Goal: Task Accomplishment & Management: Manage account settings

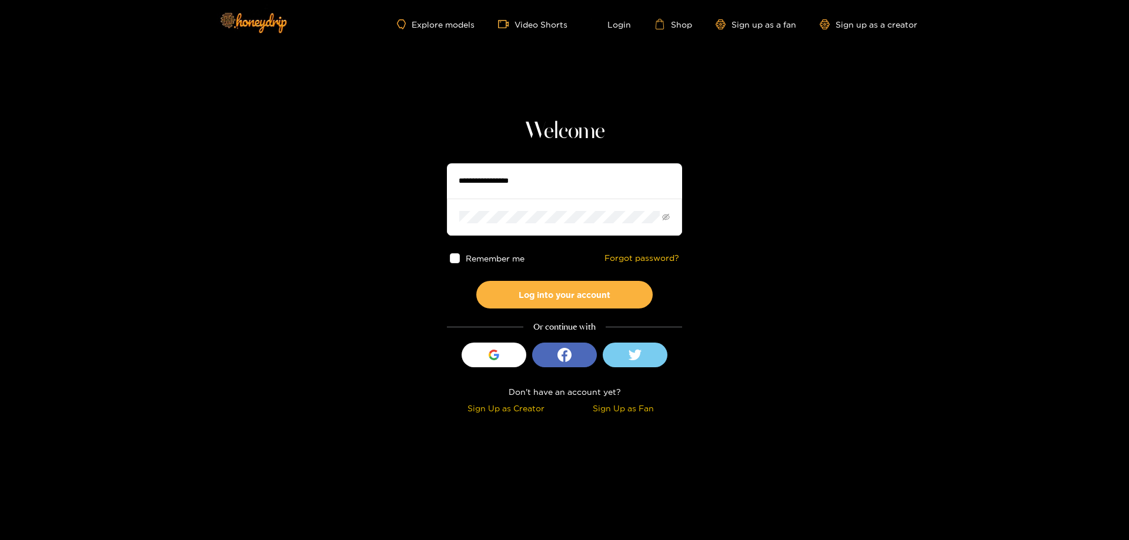
type input "**********"
click at [457, 261] on span at bounding box center [455, 258] width 10 height 10
click at [515, 290] on button "Log into your account" at bounding box center [564, 295] width 176 height 28
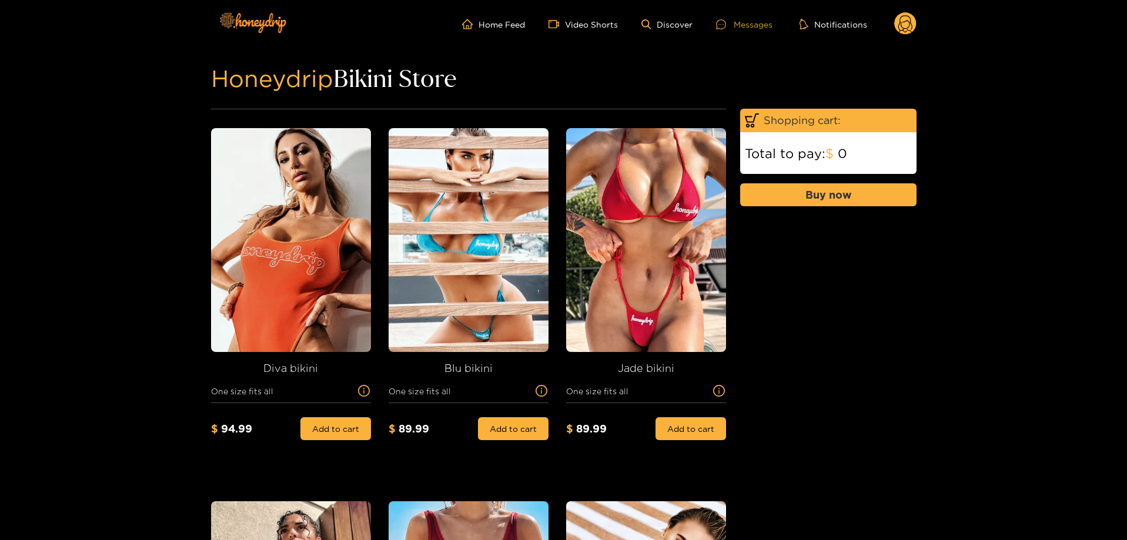
click at [748, 28] on div "Messages" at bounding box center [744, 25] width 56 height 14
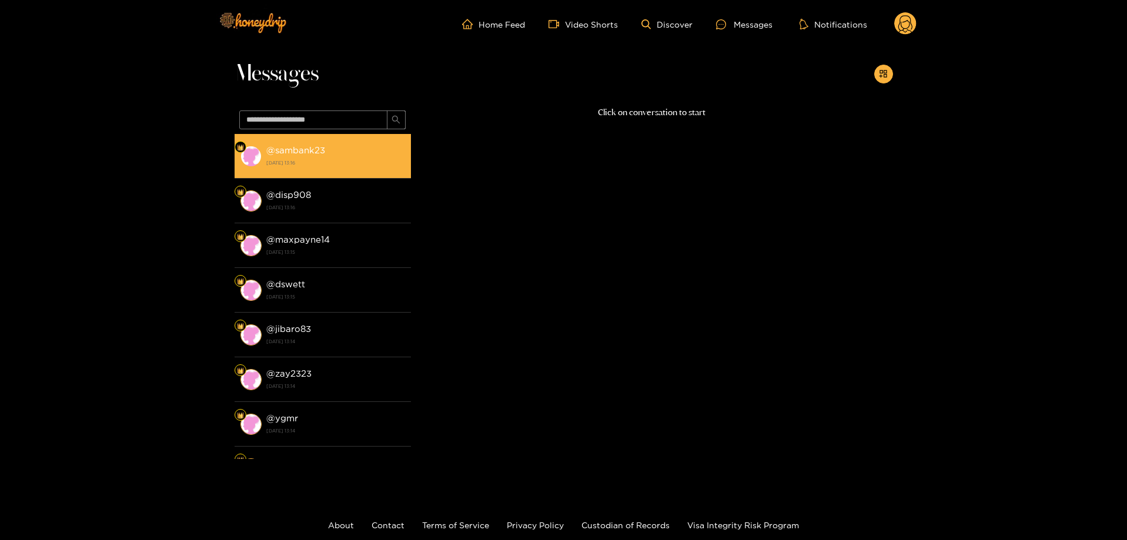
click at [316, 148] on strong "@ sambank23" at bounding box center [295, 150] width 59 height 10
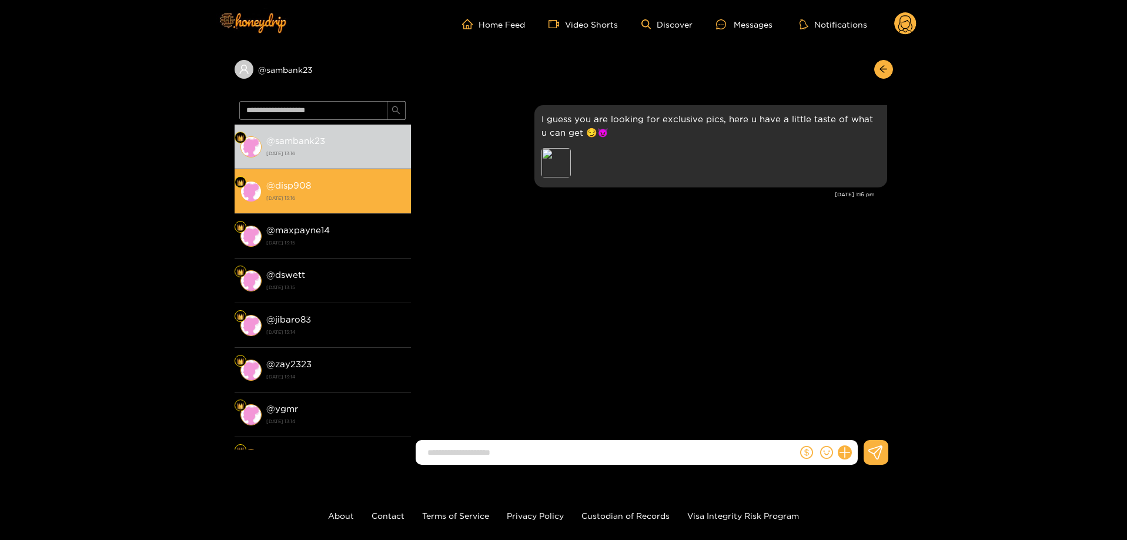
click at [333, 176] on li "@ disp908 [DATE] 13:16" at bounding box center [323, 191] width 176 height 45
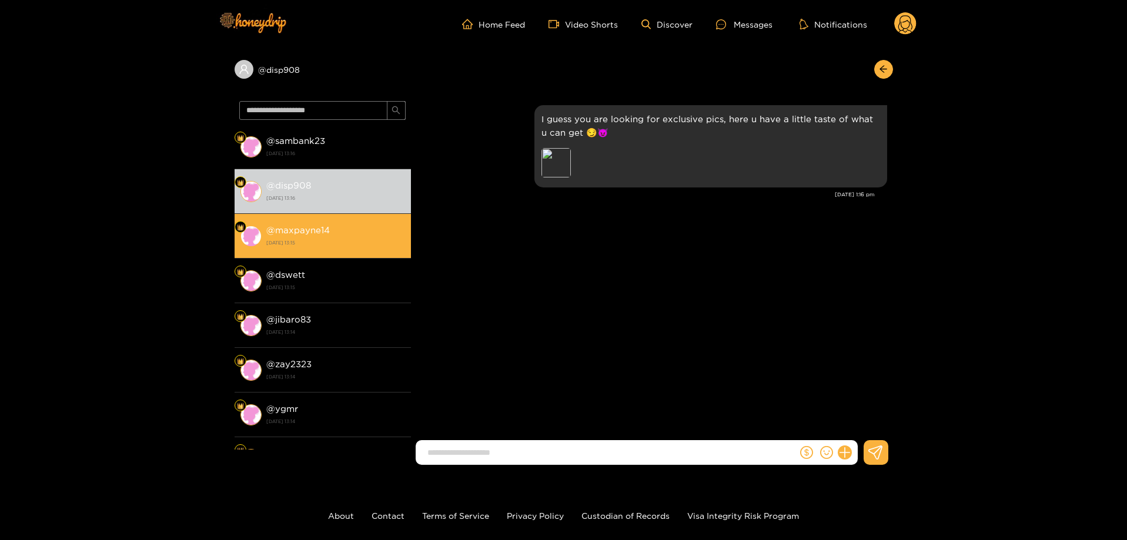
click at [344, 236] on div "@ maxpayne14 [DATE] 13:15" at bounding box center [335, 236] width 139 height 26
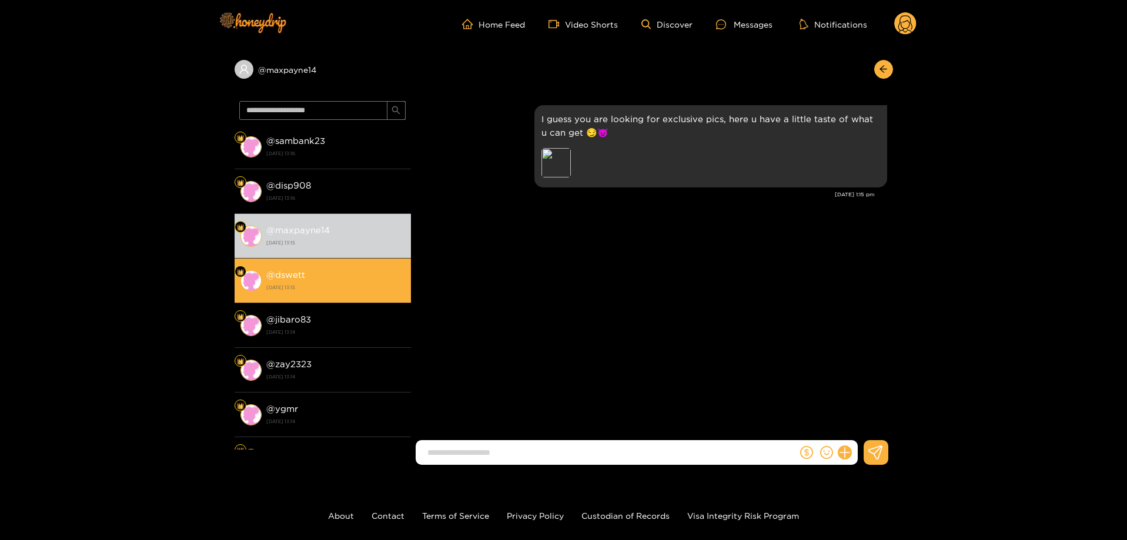
click at [343, 282] on strong "[DATE] 13:15" at bounding box center [335, 287] width 139 height 11
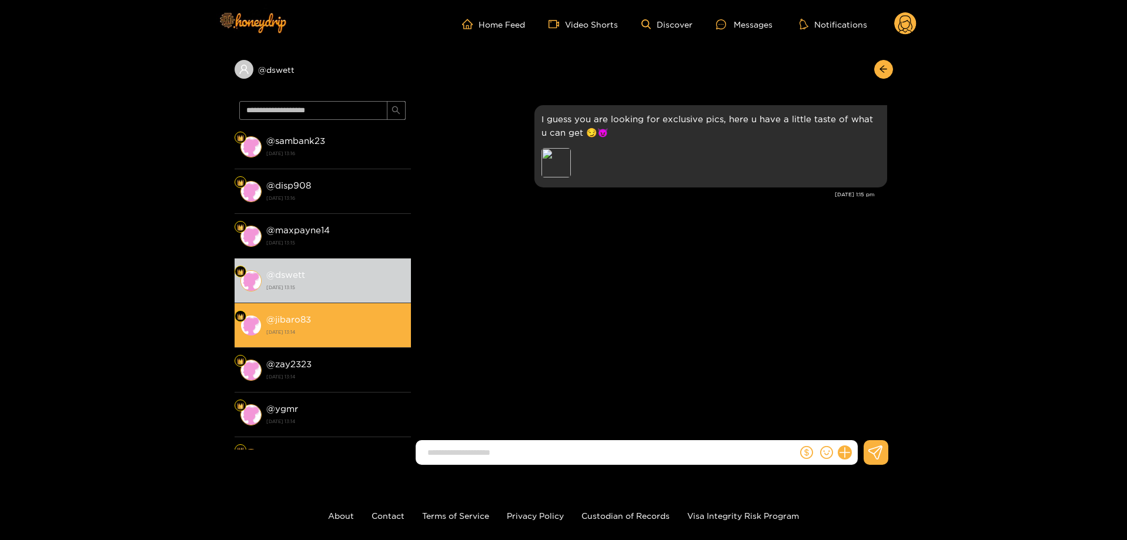
click at [316, 321] on div "@ jibaro83 [DATE] 13:14" at bounding box center [335, 325] width 139 height 26
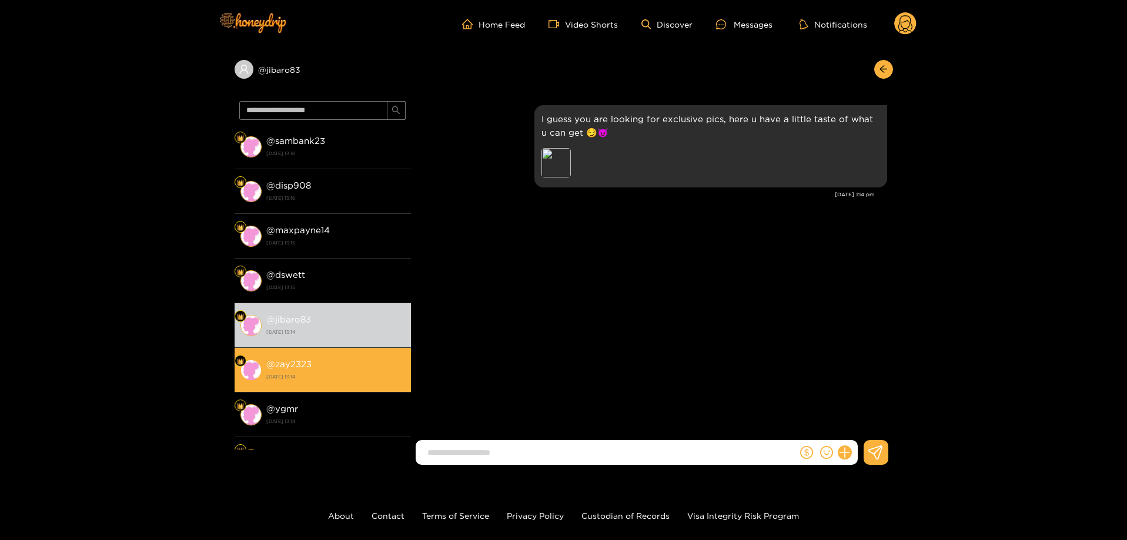
click at [312, 362] on div "@ zay2323 [DATE] 13:14" at bounding box center [335, 370] width 139 height 26
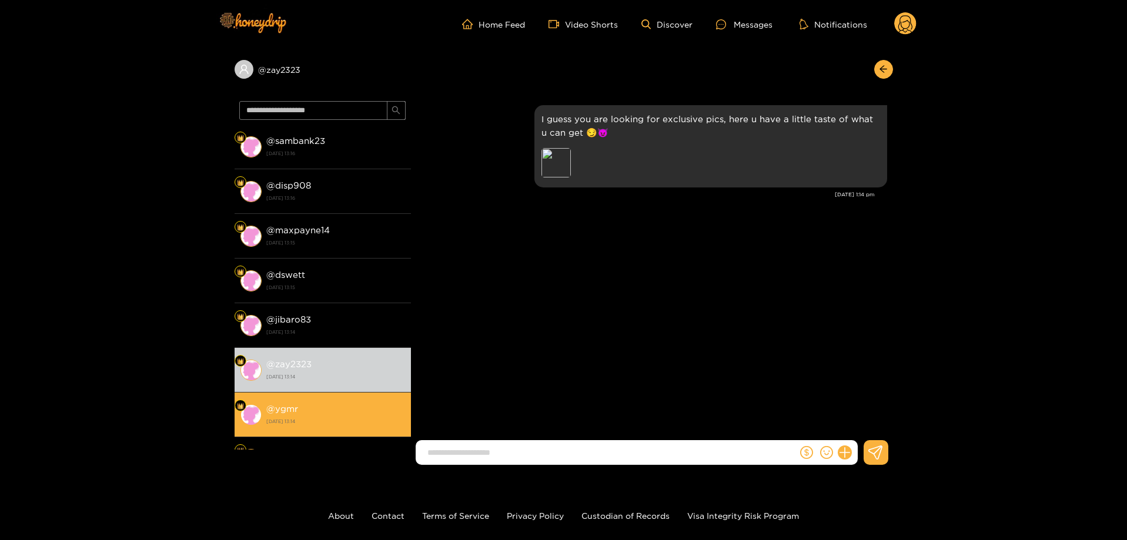
click at [320, 403] on div "@ ygmr [DATE] 13:14" at bounding box center [335, 414] width 139 height 26
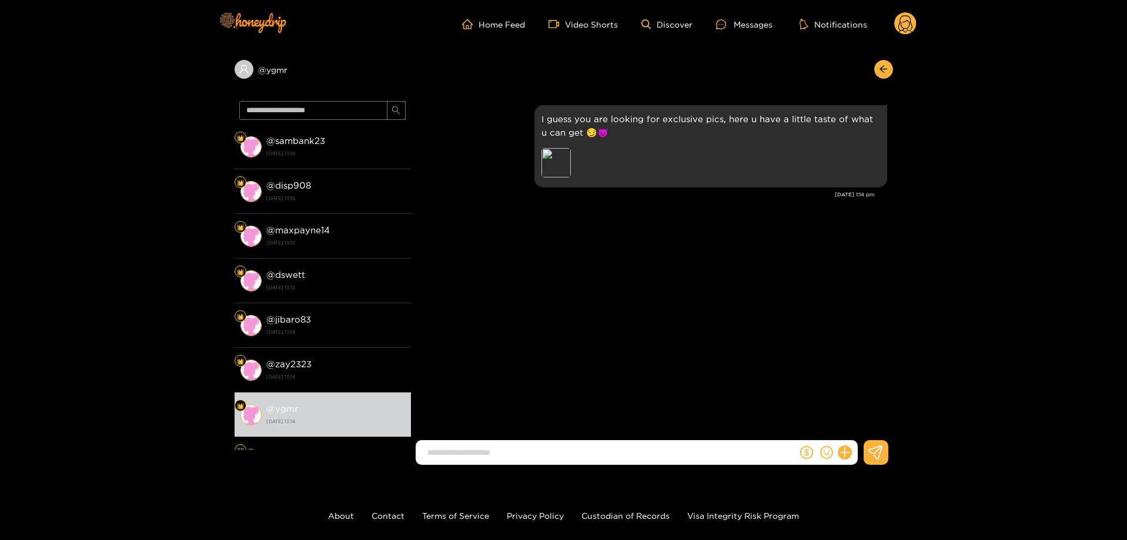
click at [895, 18] on icon at bounding box center [905, 24] width 22 height 24
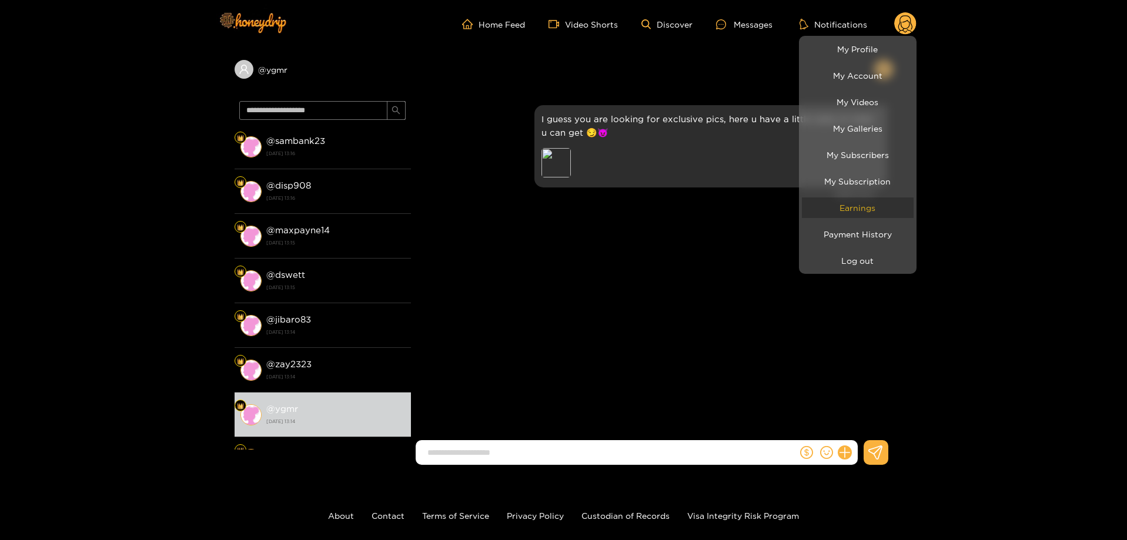
click at [870, 203] on link "Earnings" at bounding box center [858, 207] width 112 height 21
